Goal: Task Accomplishment & Management: Manage account settings

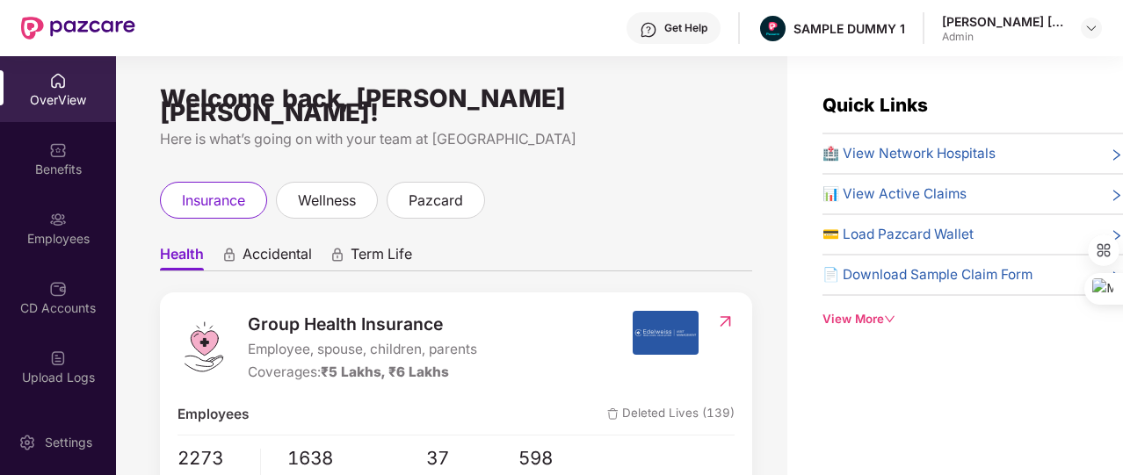
click at [858, 319] on div "View More" at bounding box center [972, 319] width 300 height 18
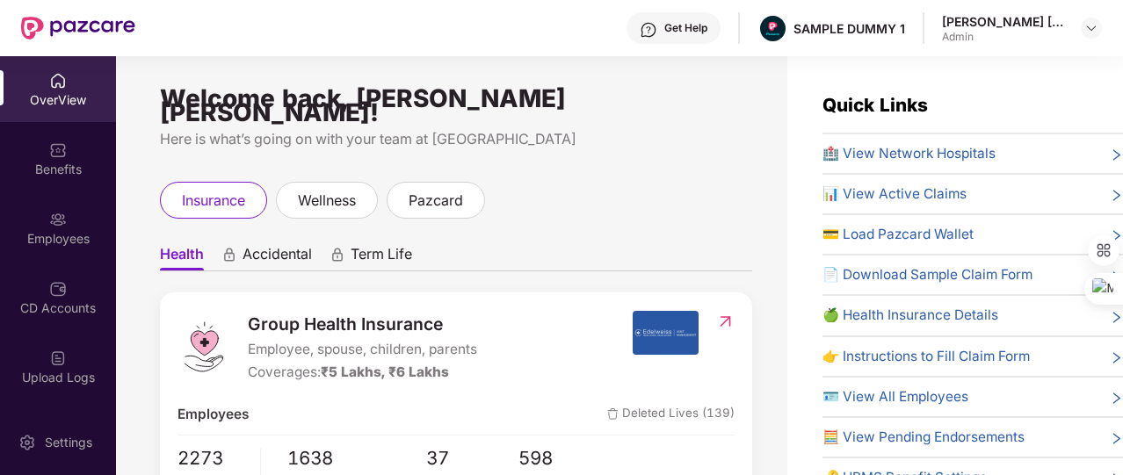
scroll to position [74, 0]
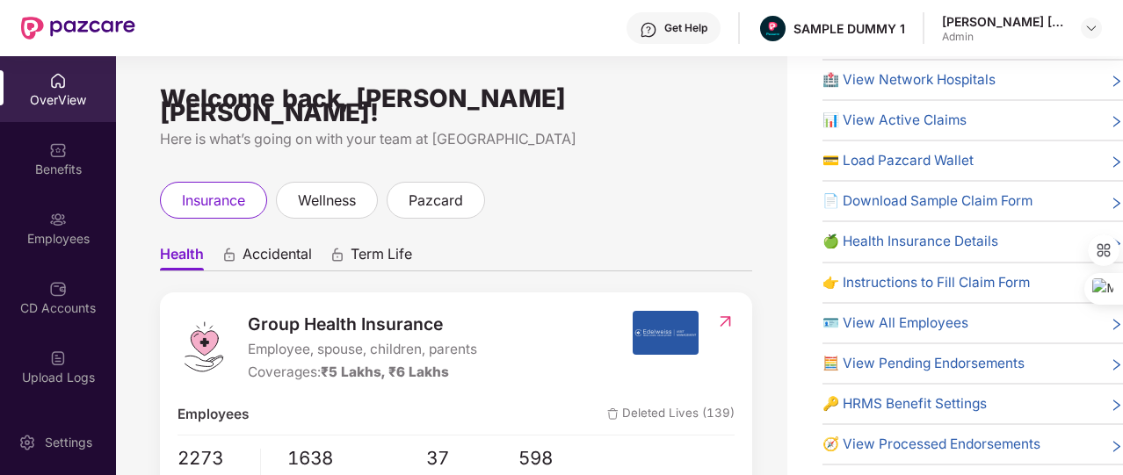
click at [901, 394] on span "🔑 HRMS Benefit Settings" at bounding box center [904, 404] width 164 height 21
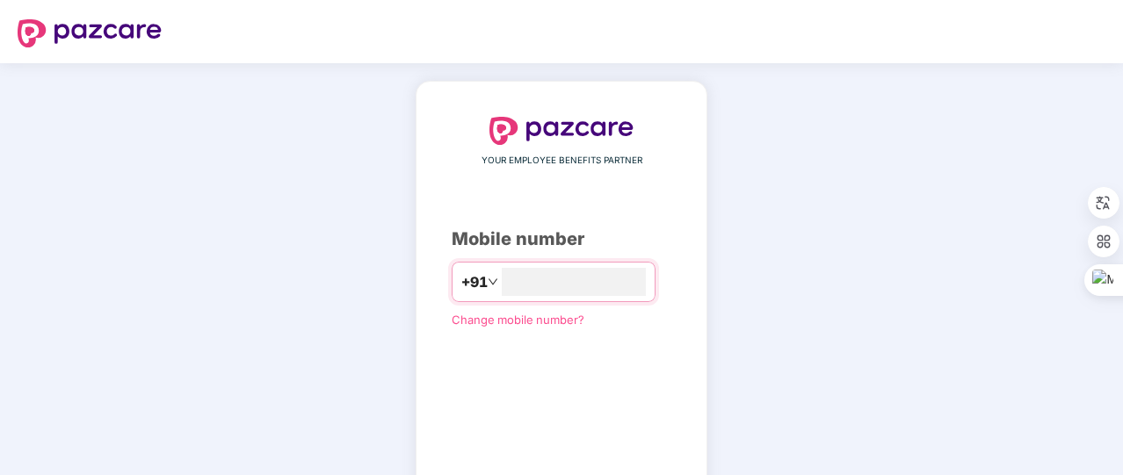
type input "**********"
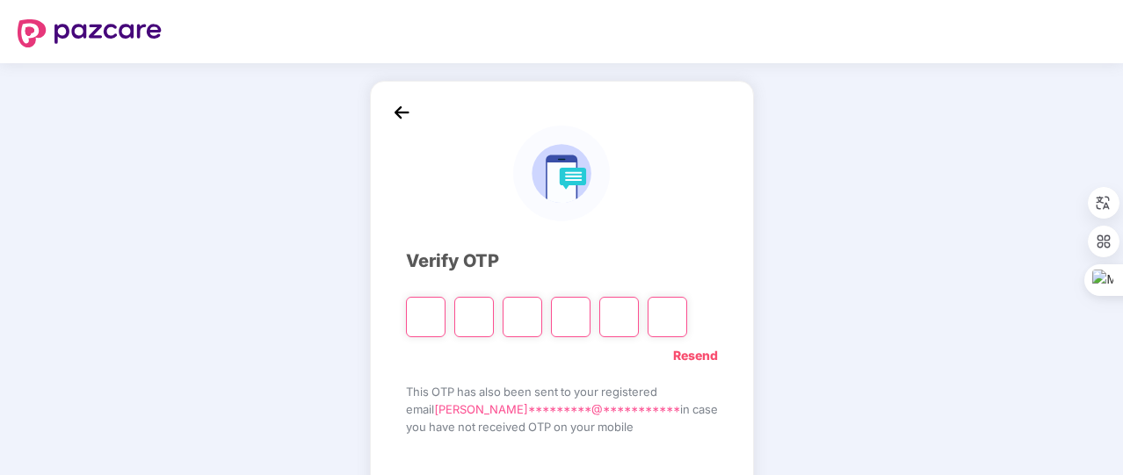
type input "*"
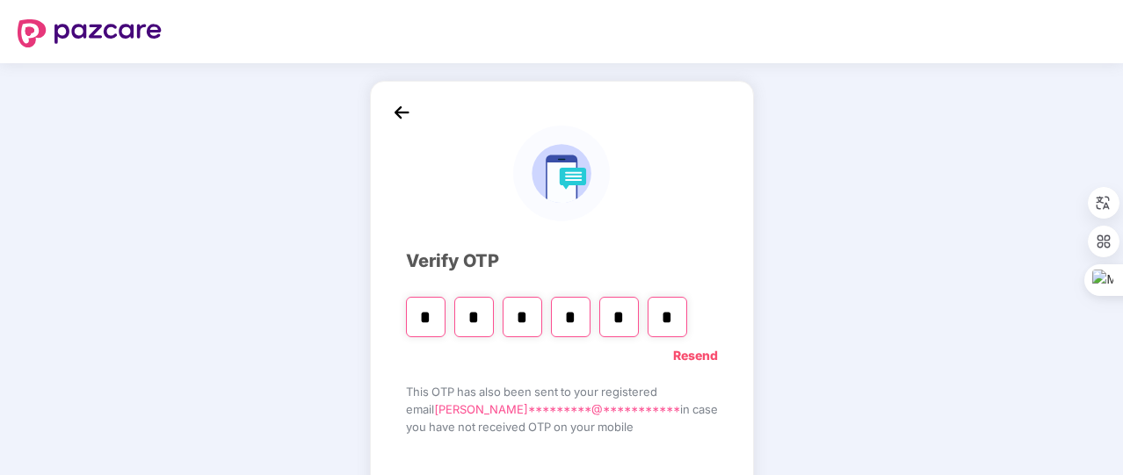
type input "*"
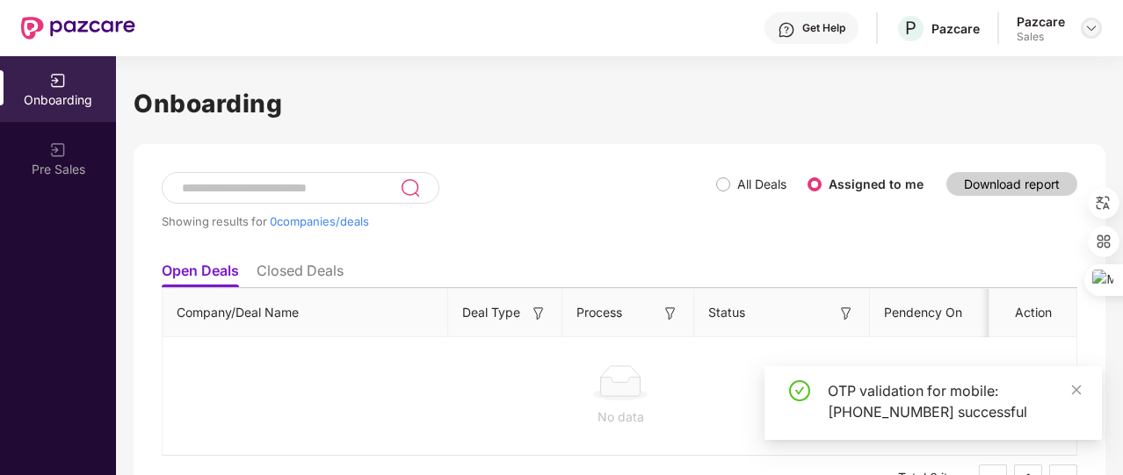
click at [1095, 34] on img at bounding box center [1091, 28] width 14 height 14
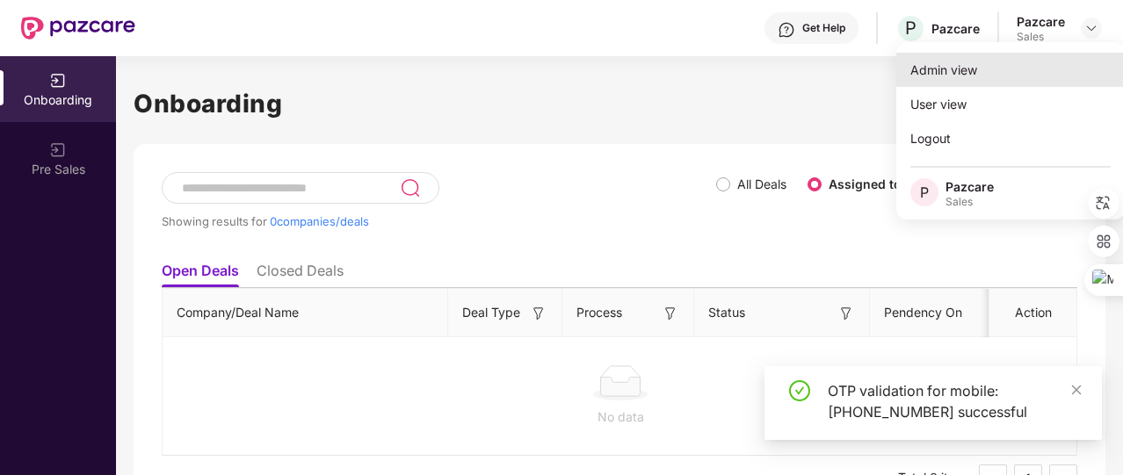
click at [962, 66] on div "Admin view" at bounding box center [1010, 70] width 228 height 34
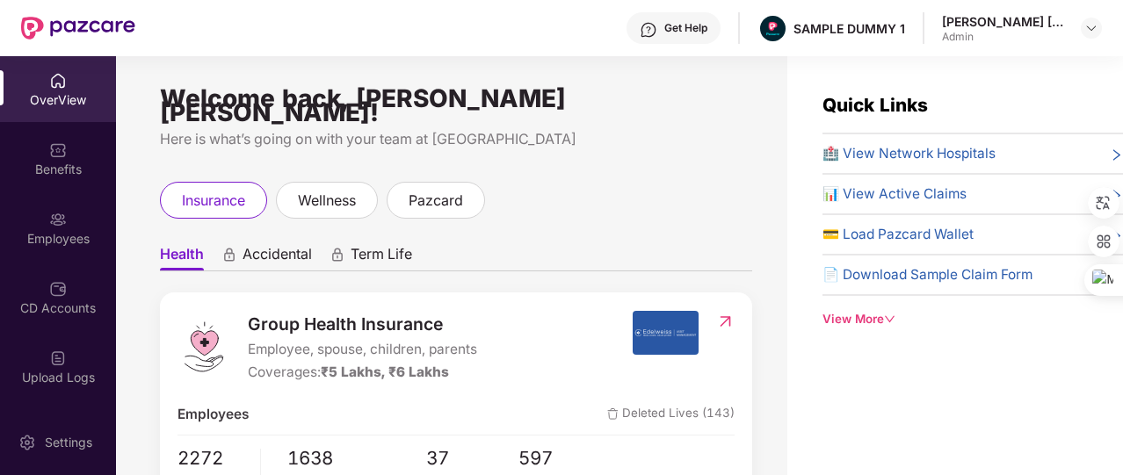
click at [887, 324] on div "View More" at bounding box center [972, 319] width 300 height 18
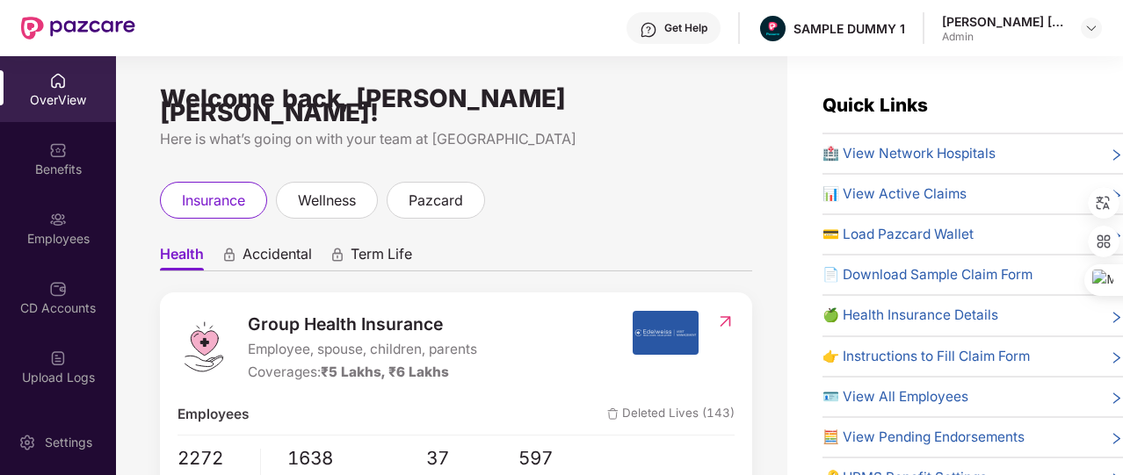
scroll to position [74, 0]
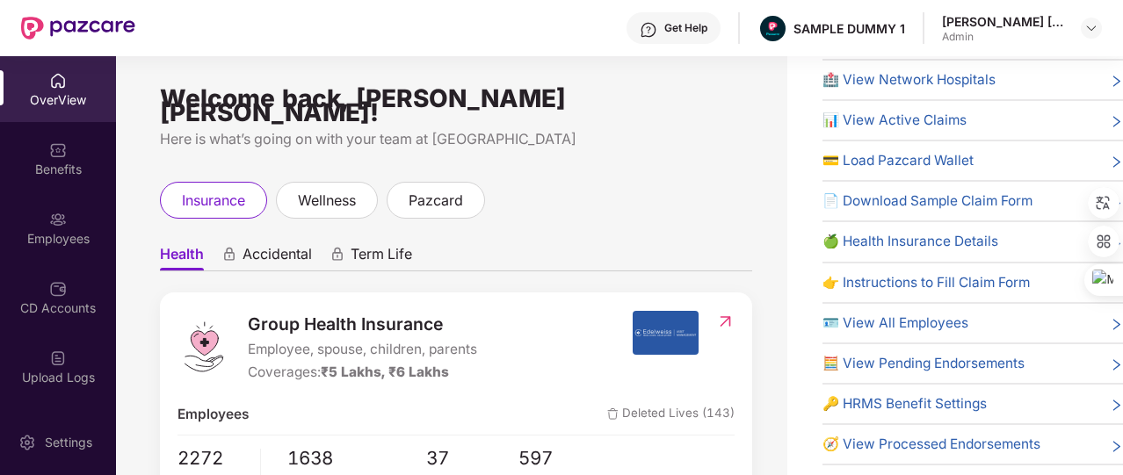
click at [897, 396] on span "🔑 HRMS Benefit Settings" at bounding box center [904, 404] width 164 height 21
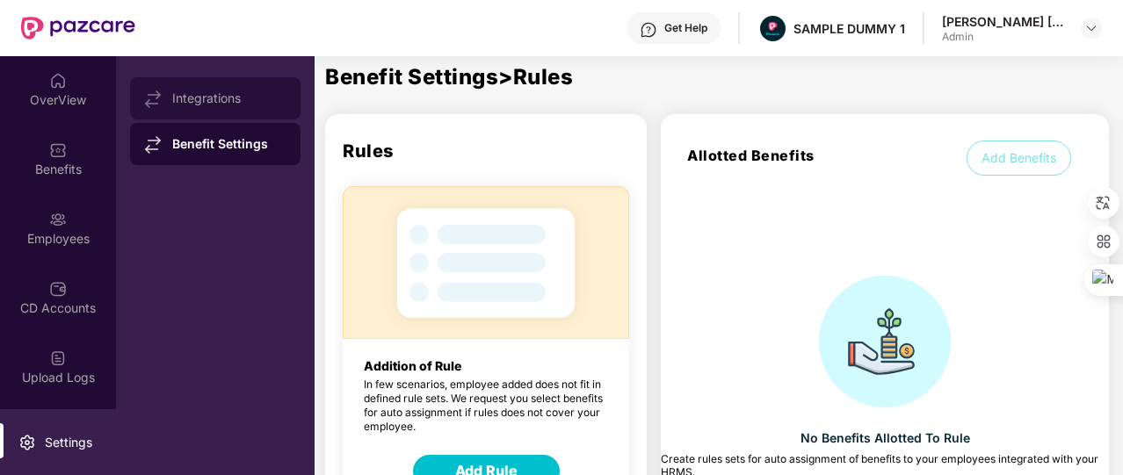
click at [253, 99] on div "Integrations" at bounding box center [229, 98] width 114 height 14
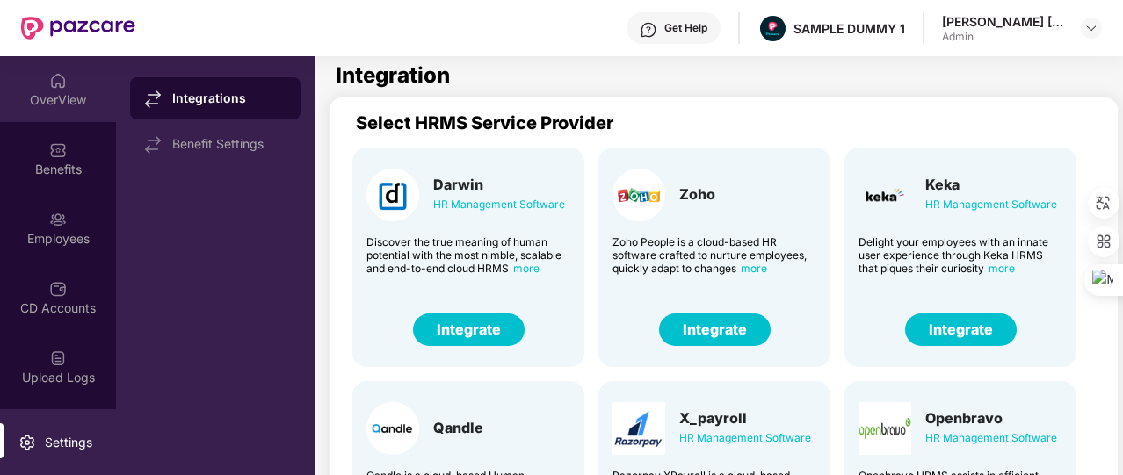
click at [47, 66] on div "OverView" at bounding box center [58, 89] width 116 height 66
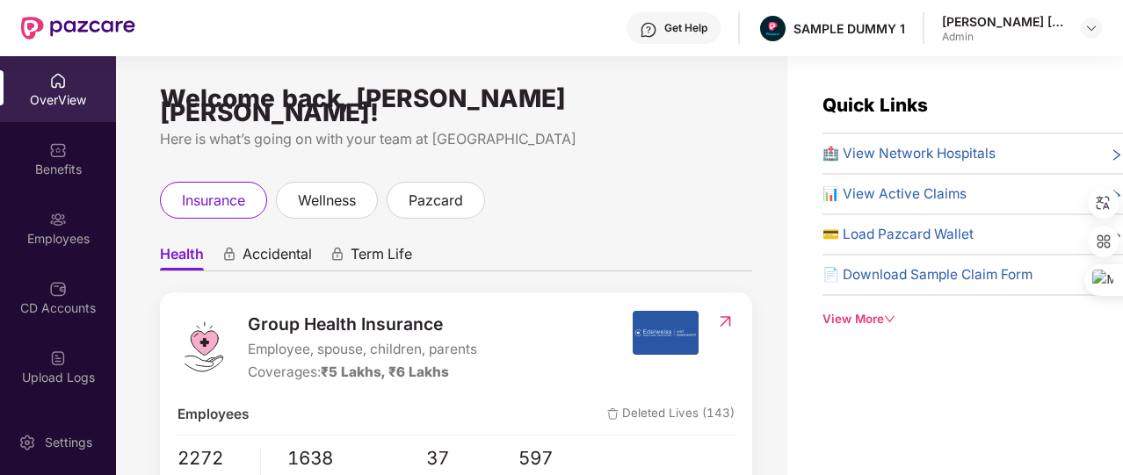
click at [46, 236] on div "Employees" at bounding box center [58, 239] width 116 height 18
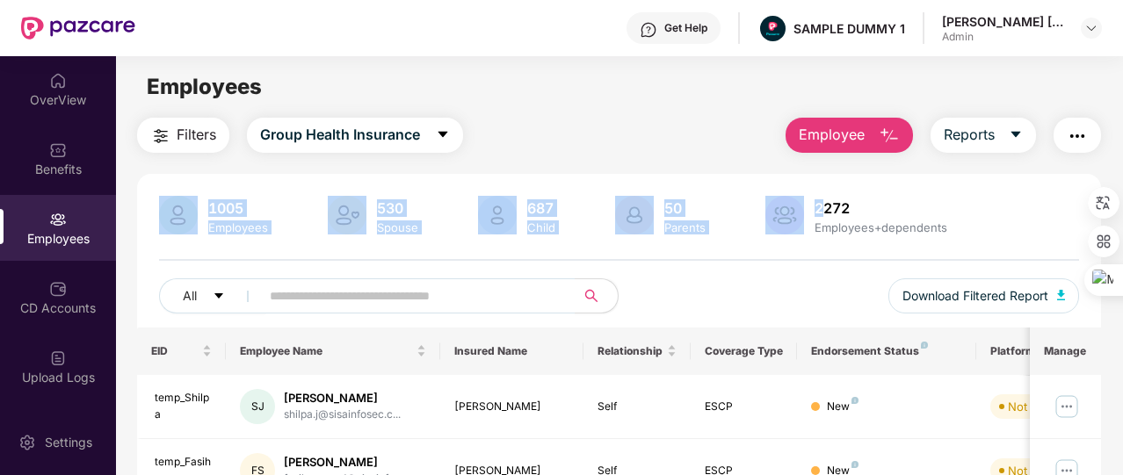
drag, startPoint x: 822, startPoint y: 157, endPoint x: 812, endPoint y: 126, distance: 33.3
click at [812, 126] on span "Employee" at bounding box center [832, 135] width 66 height 22
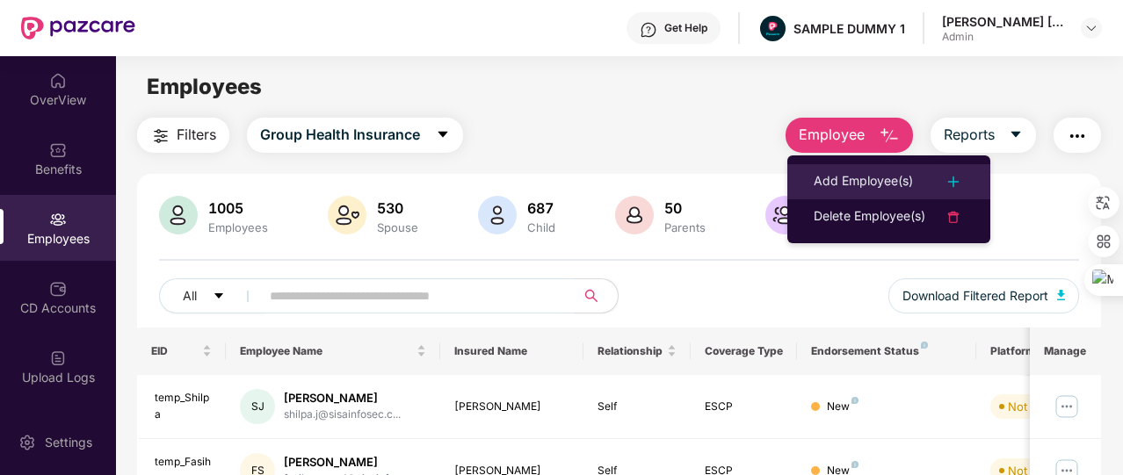
click at [846, 186] on div "Add Employee(s)" at bounding box center [863, 181] width 99 height 21
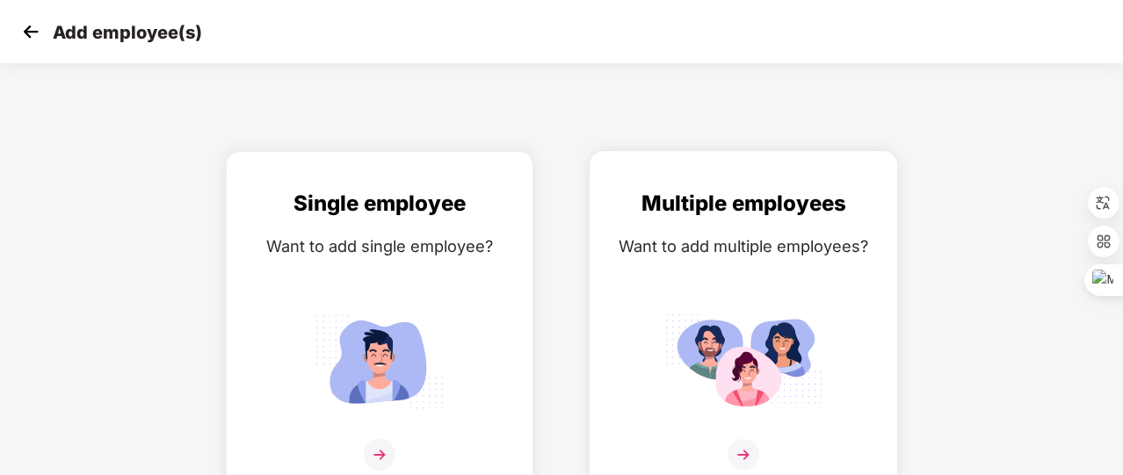
click at [694, 237] on div "Want to add multiple employees?" at bounding box center [743, 246] width 271 height 25
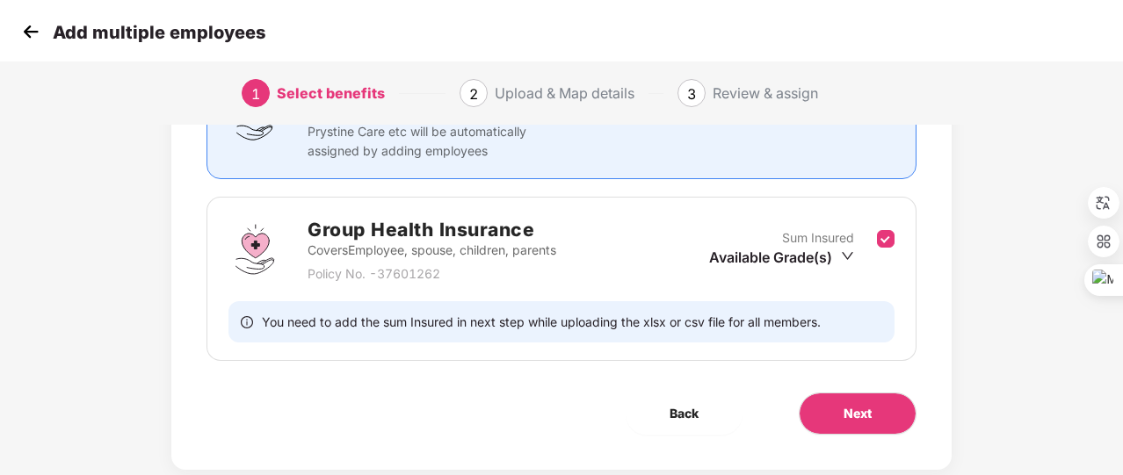
scroll to position [195, 0]
click at [882, 398] on button "Next" at bounding box center [858, 413] width 118 height 42
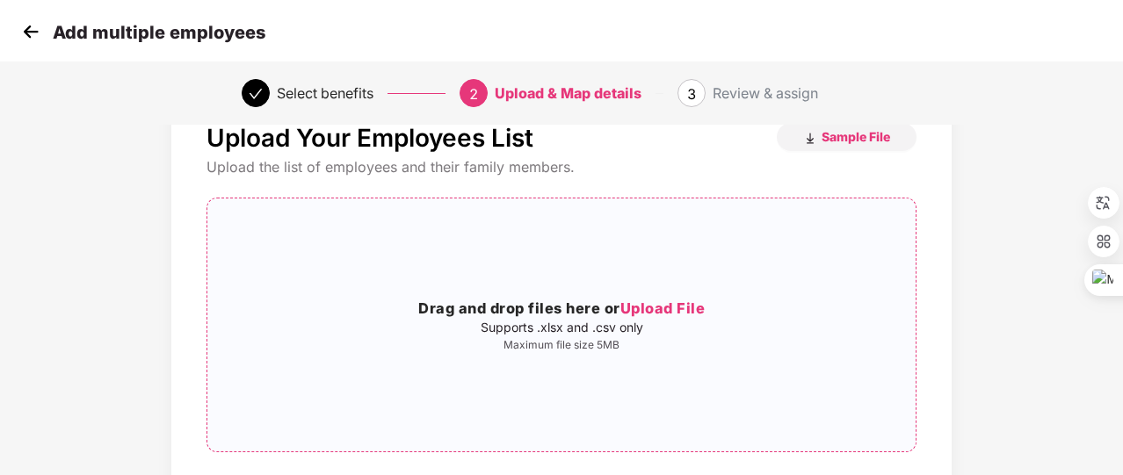
scroll to position [57, 0]
click at [32, 31] on img at bounding box center [31, 31] width 26 height 26
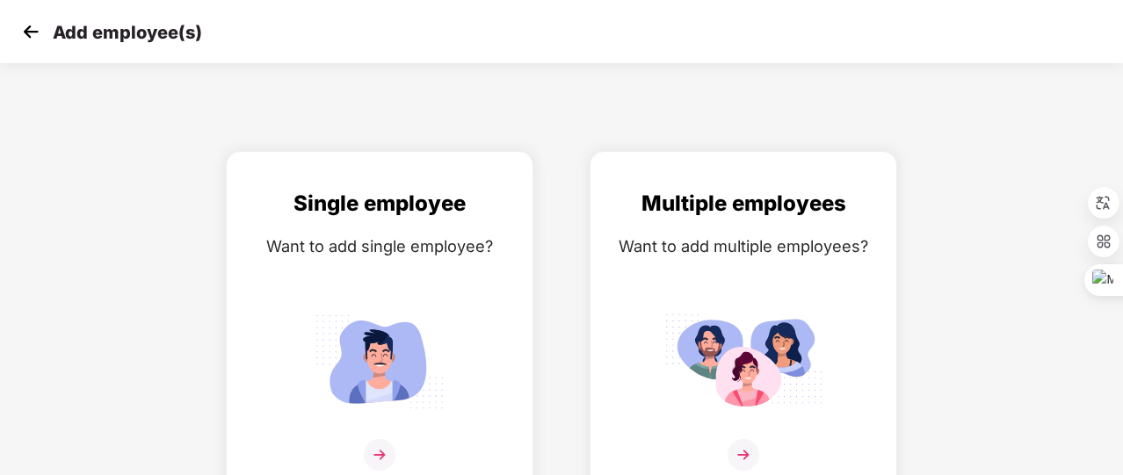
click at [32, 31] on img at bounding box center [31, 31] width 26 height 26
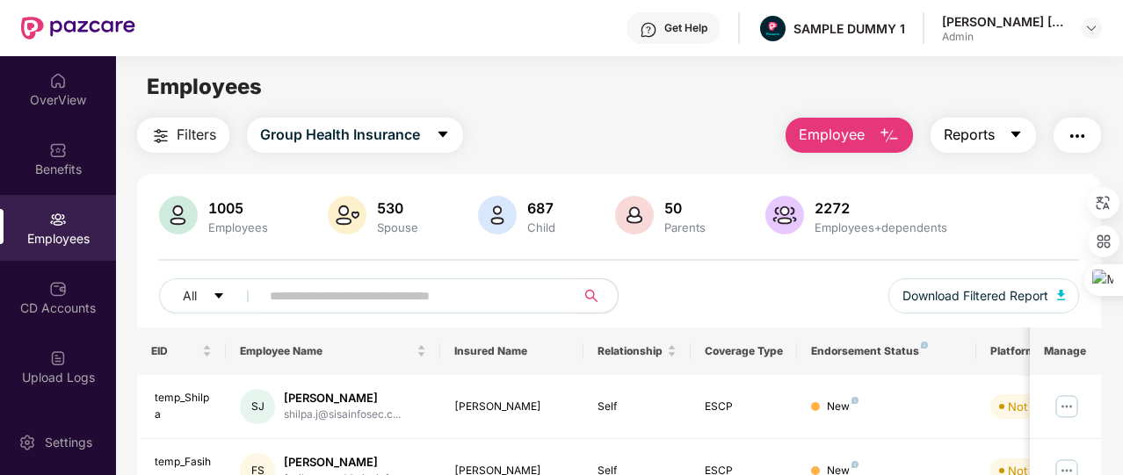
click at [984, 134] on span "Reports" at bounding box center [969, 135] width 51 height 22
click at [1082, 144] on img "button" at bounding box center [1077, 136] width 21 height 21
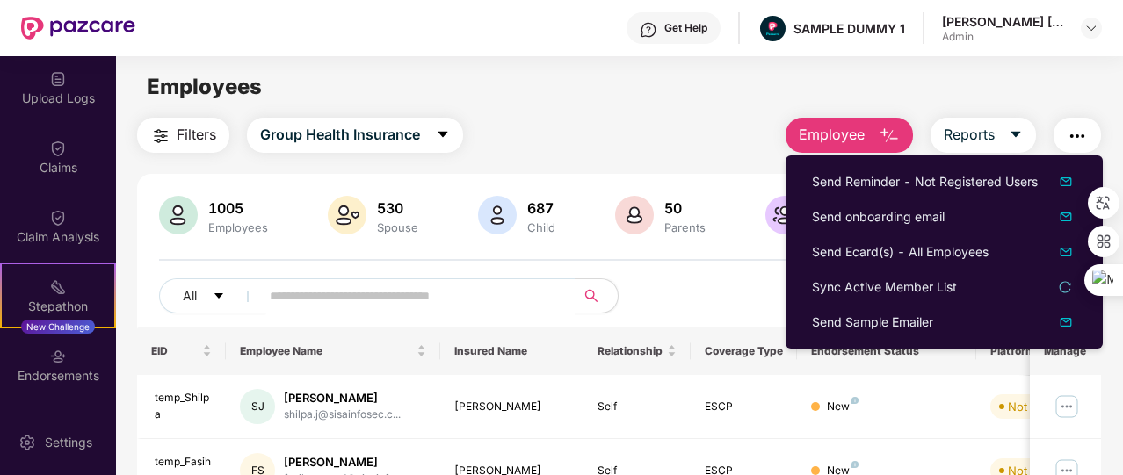
scroll to position [409, 0]
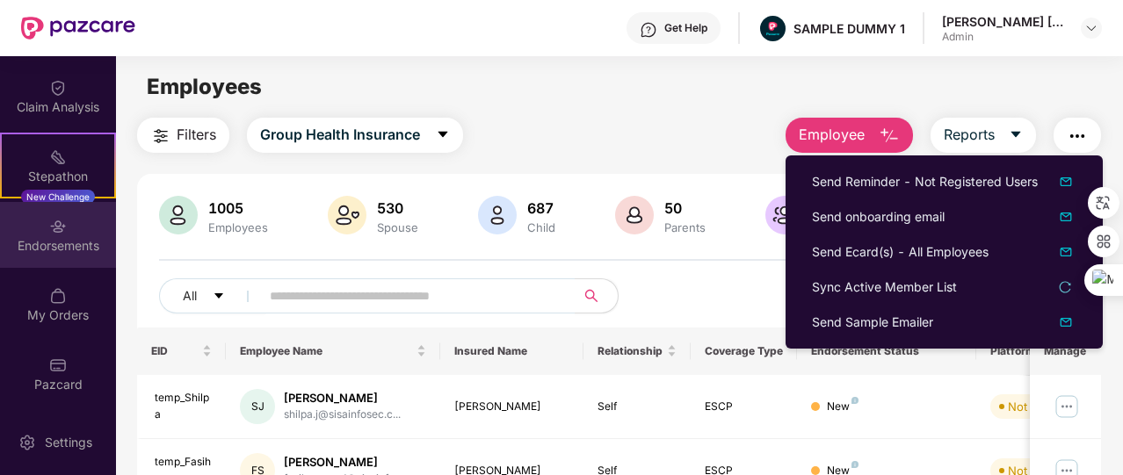
click at [67, 222] on div "Endorsements" at bounding box center [58, 235] width 116 height 66
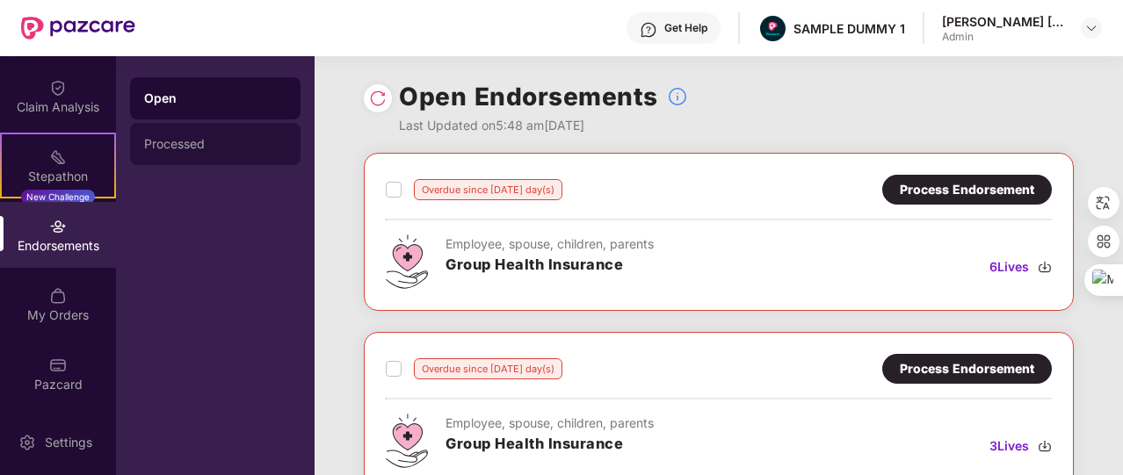
click at [262, 147] on div "Processed" at bounding box center [215, 144] width 142 height 14
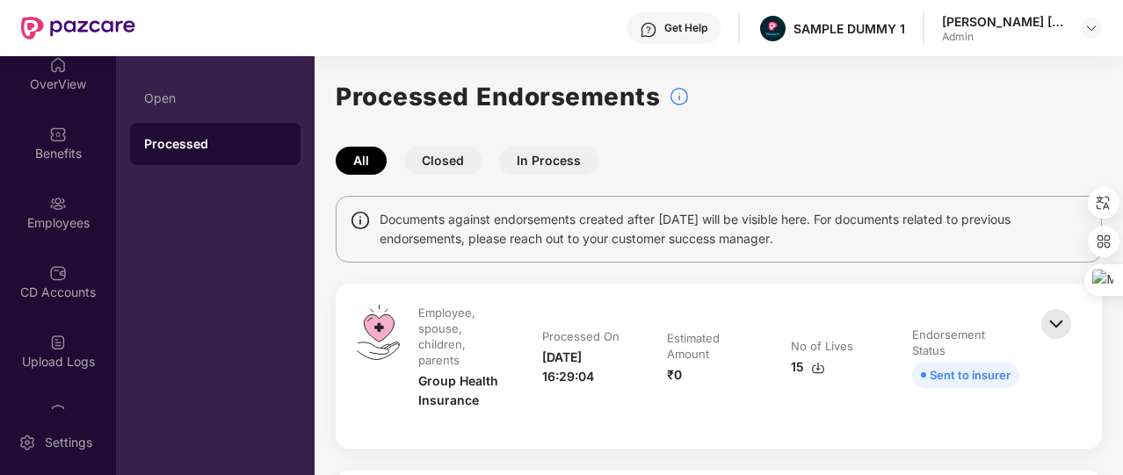
scroll to position [14, 0]
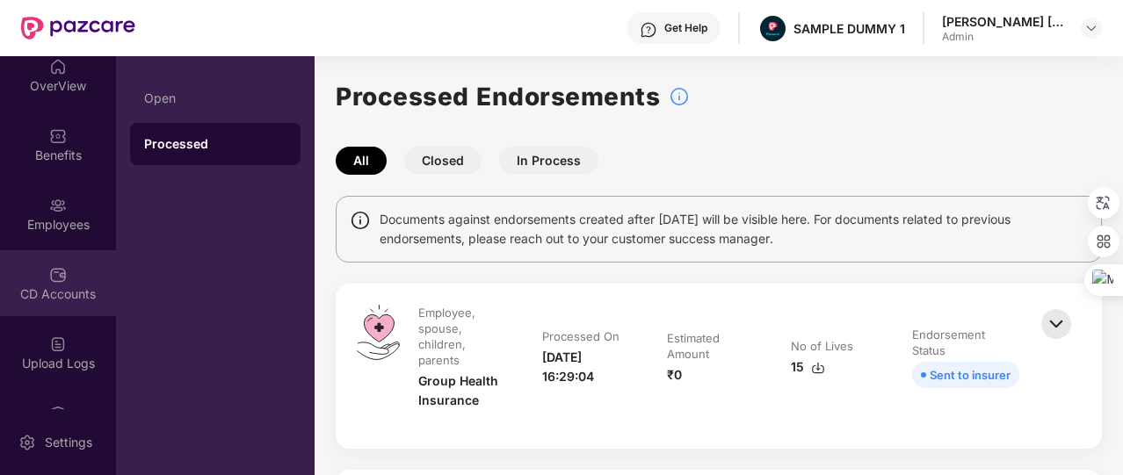
click at [61, 259] on div "CD Accounts" at bounding box center [58, 283] width 116 height 66
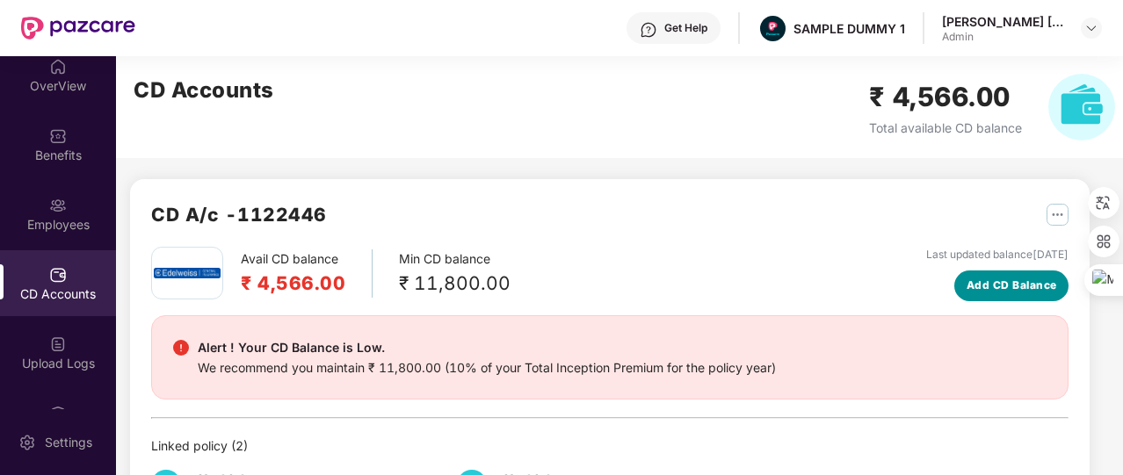
click at [1001, 284] on span "Add CD Balance" at bounding box center [1011, 286] width 90 height 17
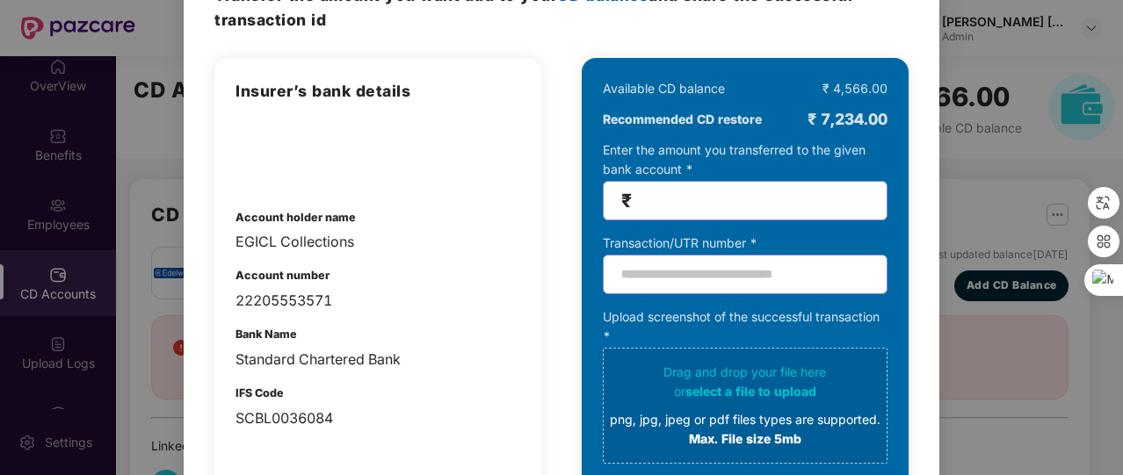
scroll to position [106, 0]
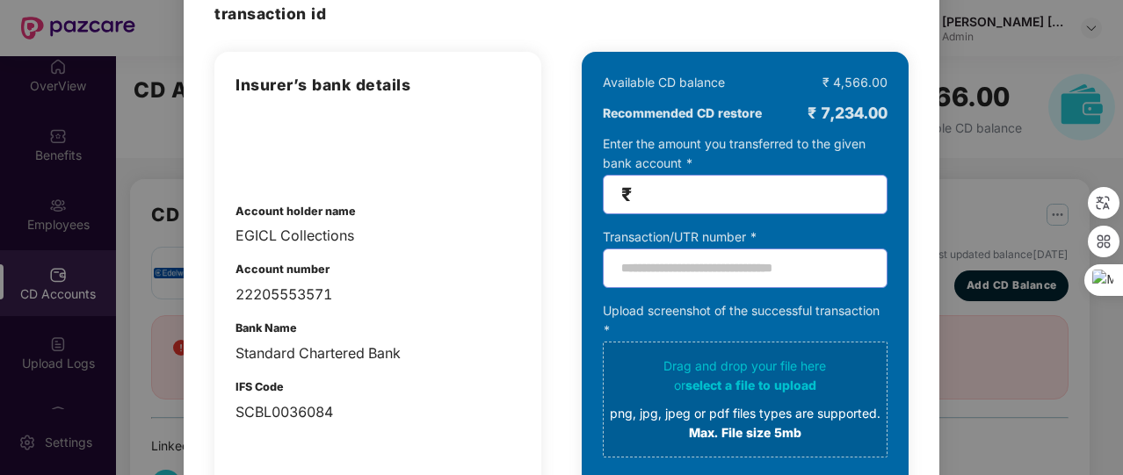
click at [1030, 191] on div "100% SECURE Transfer the amount you want add to your CD balance and share the s…" at bounding box center [561, 237] width 1123 height 475
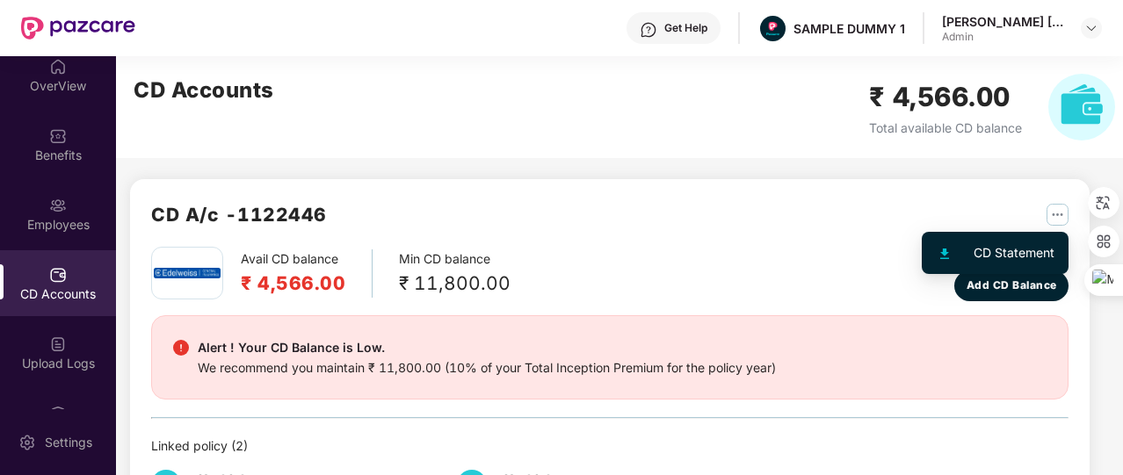
click at [1056, 226] on button "button" at bounding box center [1050, 214] width 35 height 28
click at [1060, 221] on img "button" at bounding box center [1057, 215] width 22 height 22
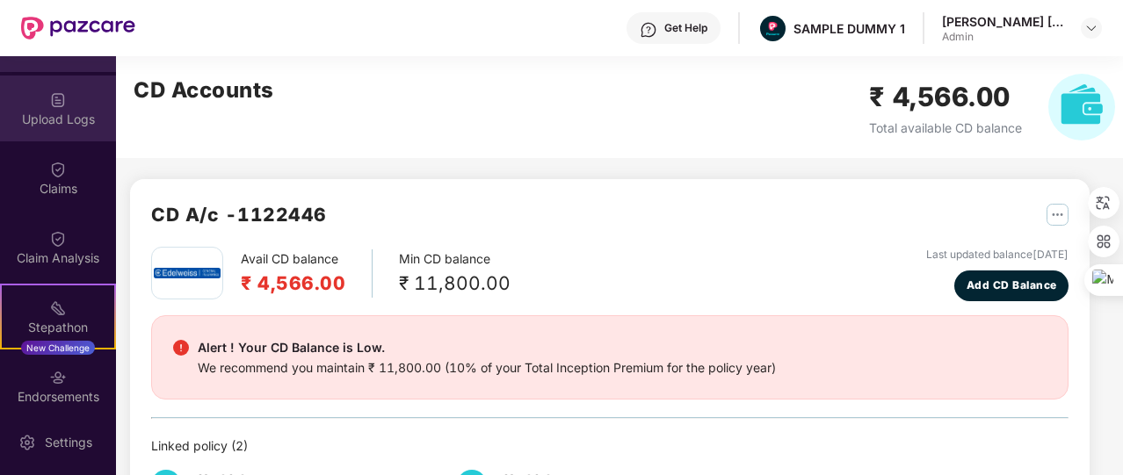
scroll to position [404, 0]
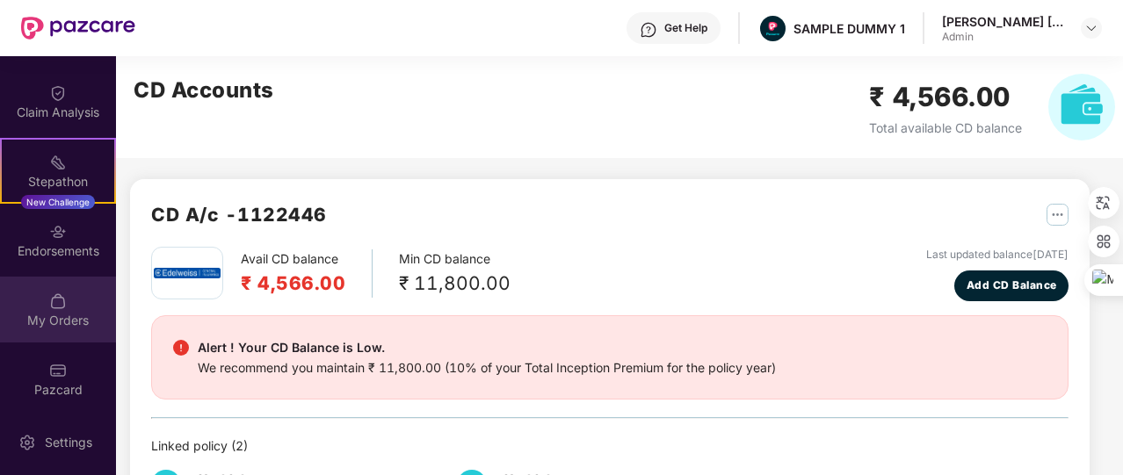
click at [70, 326] on div "My Orders" at bounding box center [58, 321] width 116 height 18
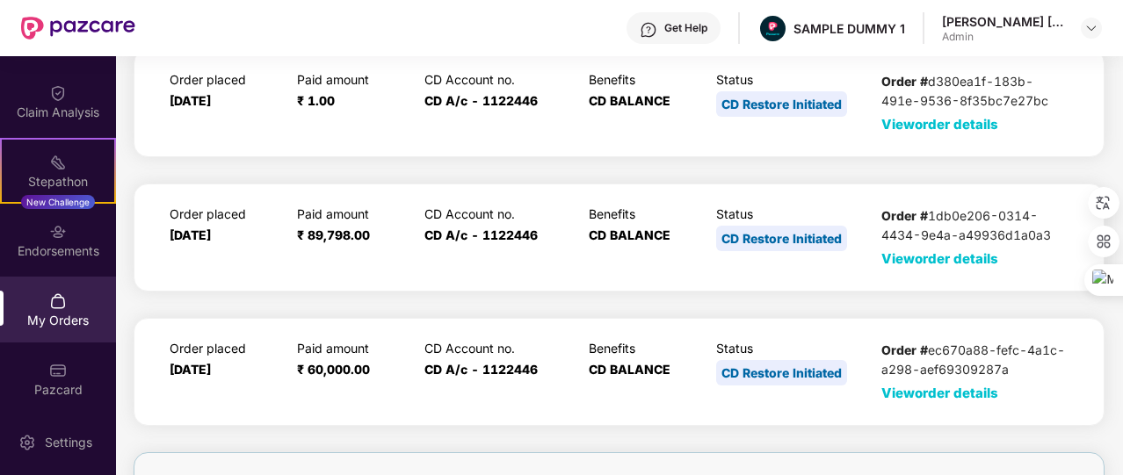
scroll to position [79, 0]
click at [910, 263] on span "View order details" at bounding box center [939, 259] width 117 height 17
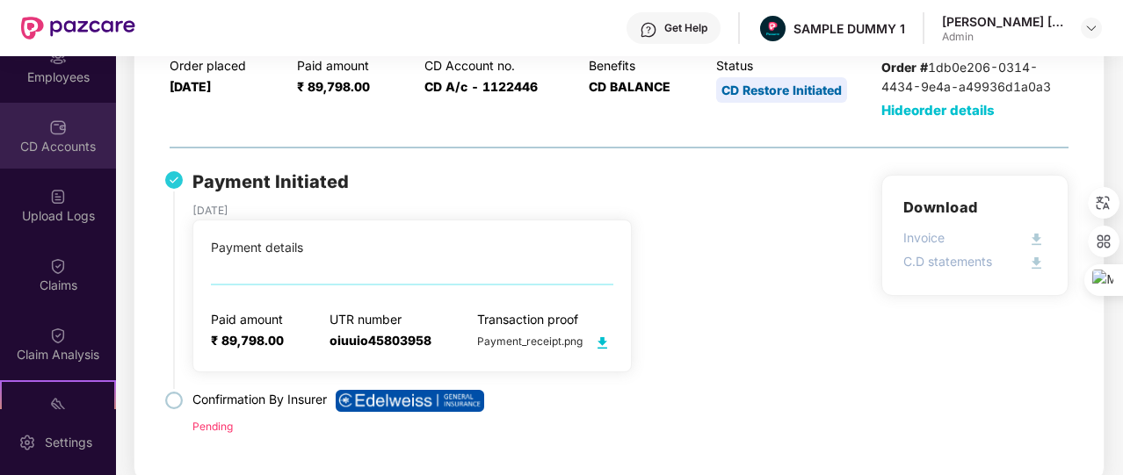
scroll to position [121, 0]
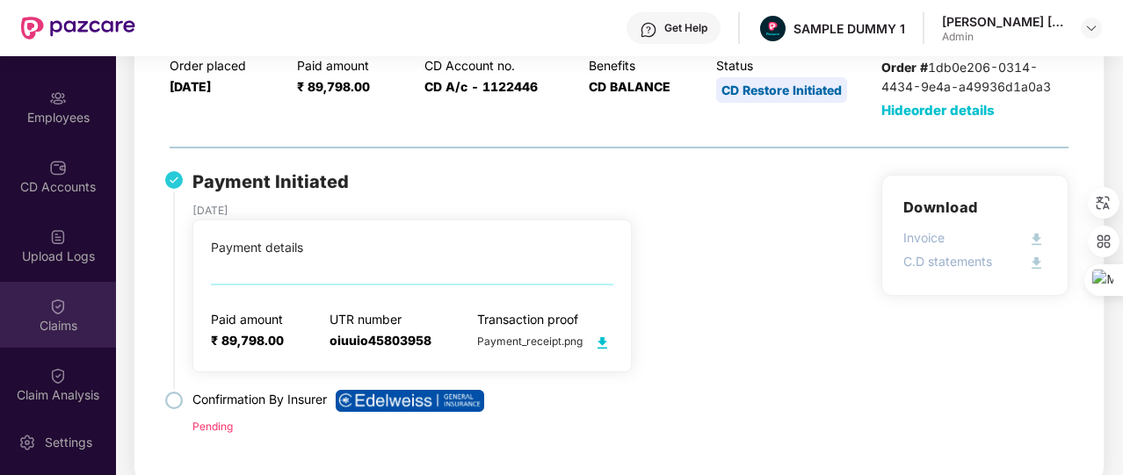
click at [79, 300] on div "Claims" at bounding box center [58, 315] width 116 height 66
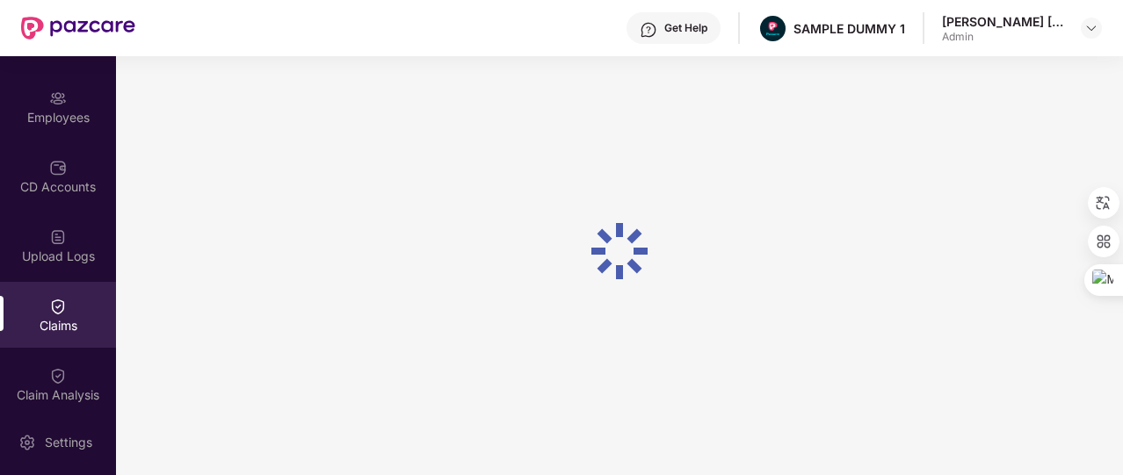
scroll to position [211, 0]
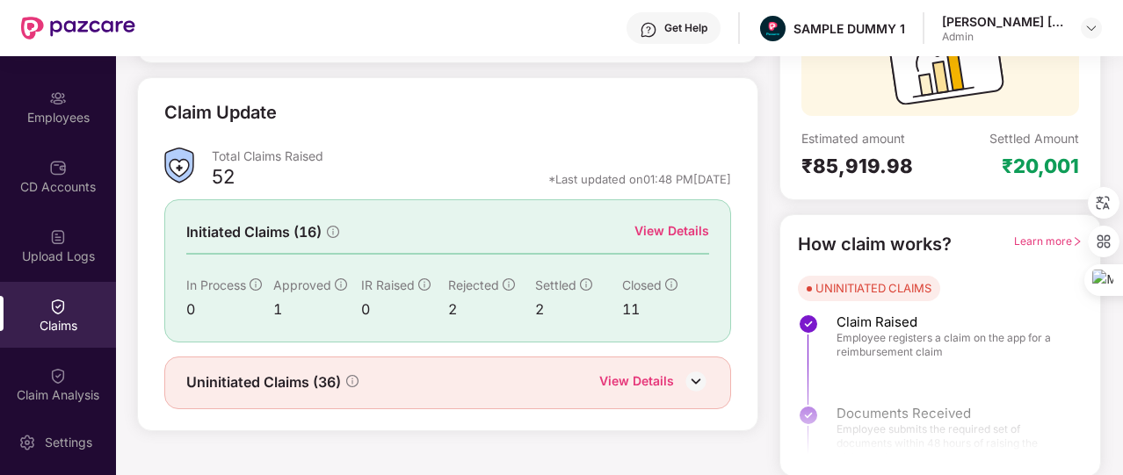
click at [662, 224] on div "View Details" at bounding box center [671, 230] width 75 height 19
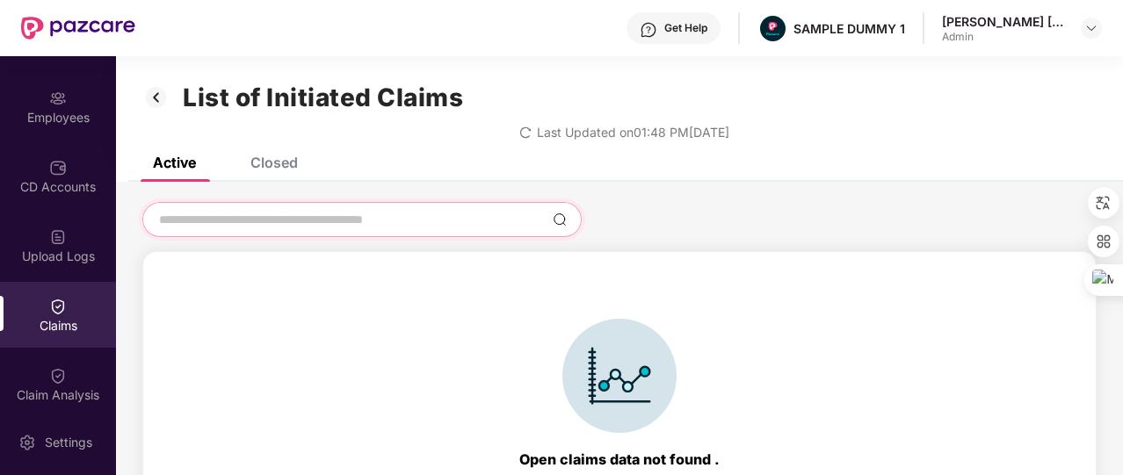
click at [295, 218] on input at bounding box center [351, 220] width 388 height 18
click at [164, 107] on img at bounding box center [156, 98] width 28 height 30
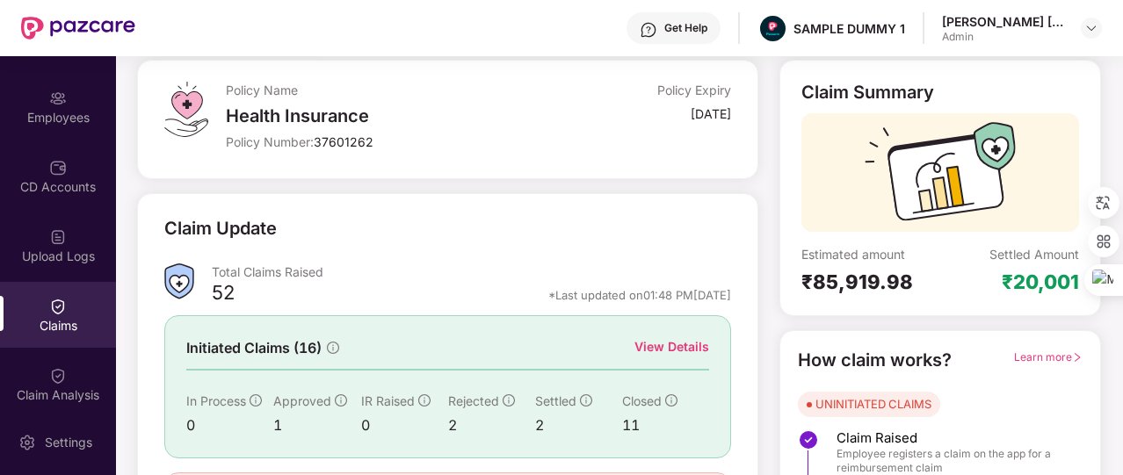
scroll to position [211, 0]
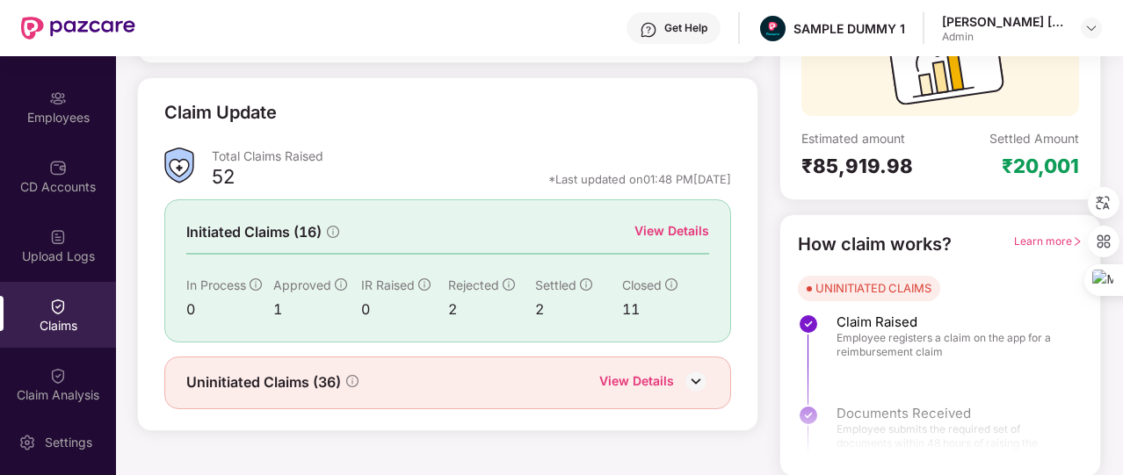
click at [630, 372] on div "View Details" at bounding box center [636, 383] width 75 height 23
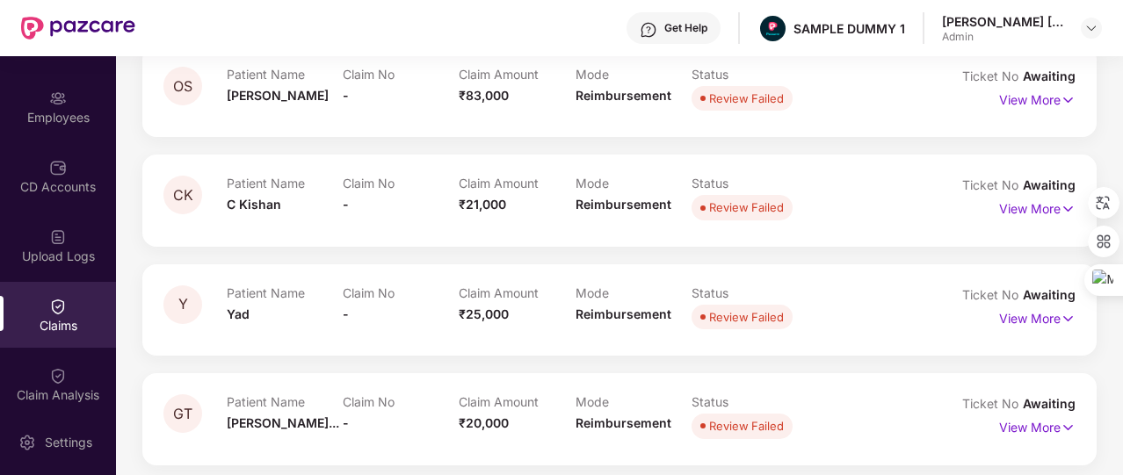
scroll to position [53, 0]
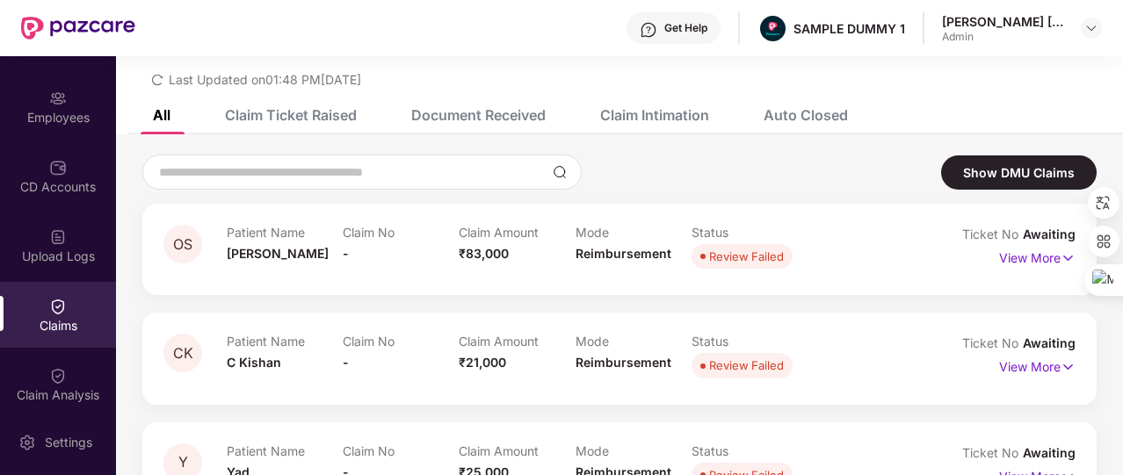
click at [310, 112] on div "Claim Ticket Raised" at bounding box center [291, 115] width 132 height 18
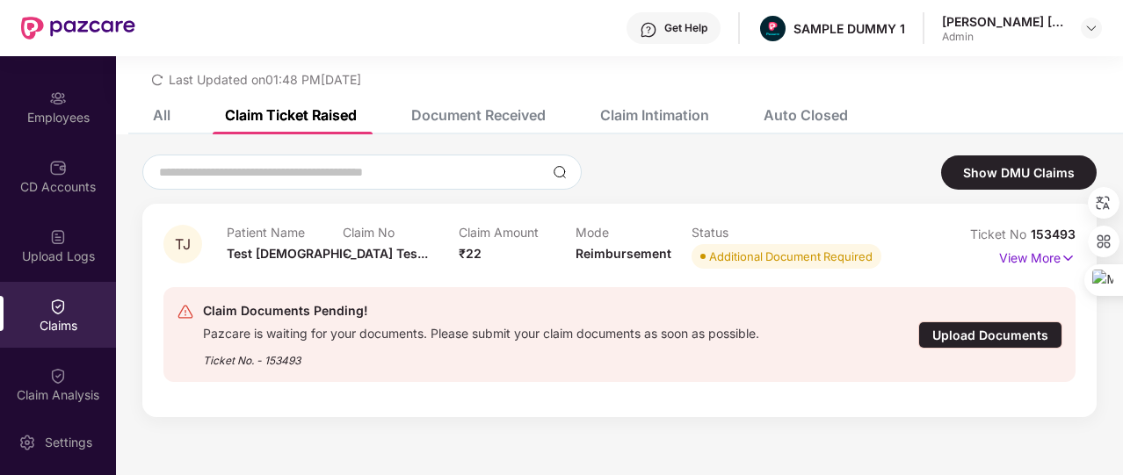
click at [473, 127] on div "Document Received" at bounding box center [465, 115] width 161 height 39
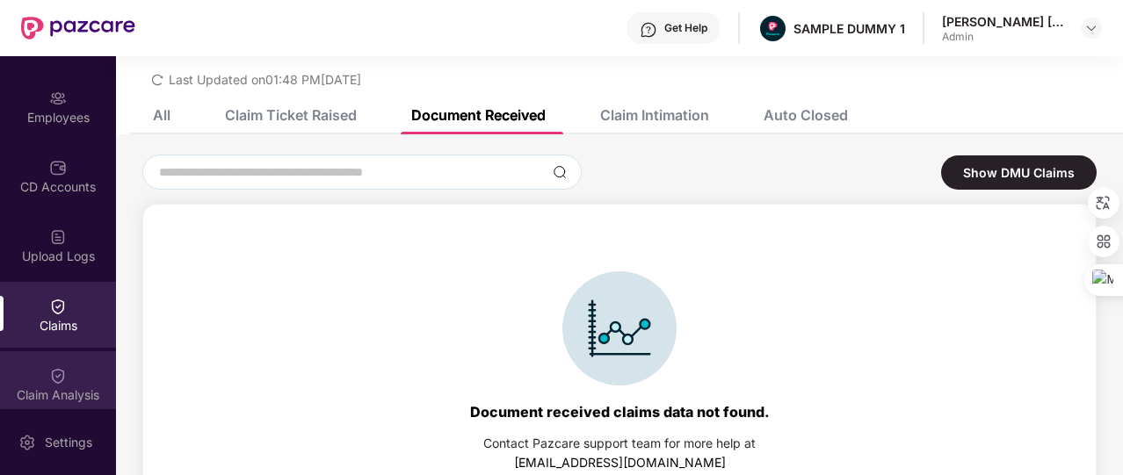
click at [62, 382] on img at bounding box center [58, 376] width 18 height 18
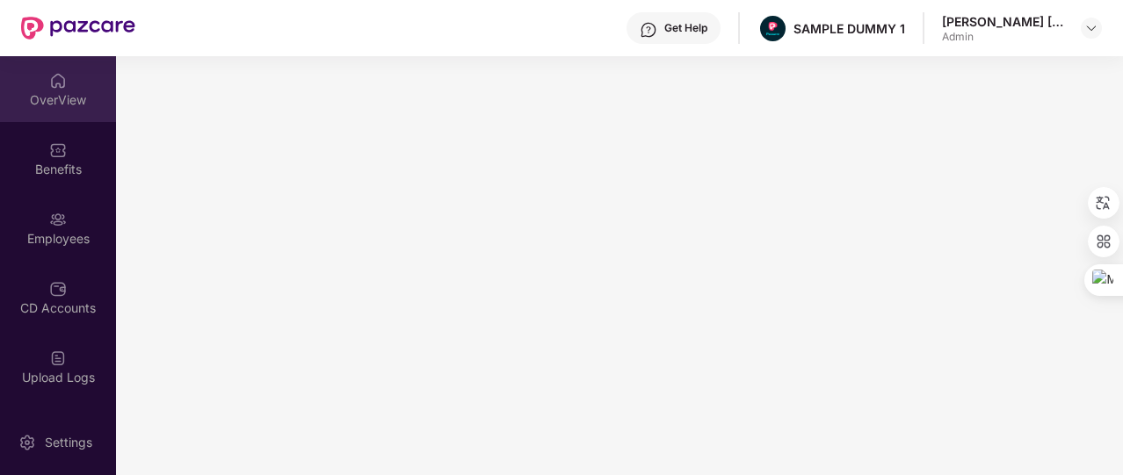
click at [80, 82] on div "OverView" at bounding box center [58, 89] width 116 height 66
